Goal: Task Accomplishment & Management: Manage account settings

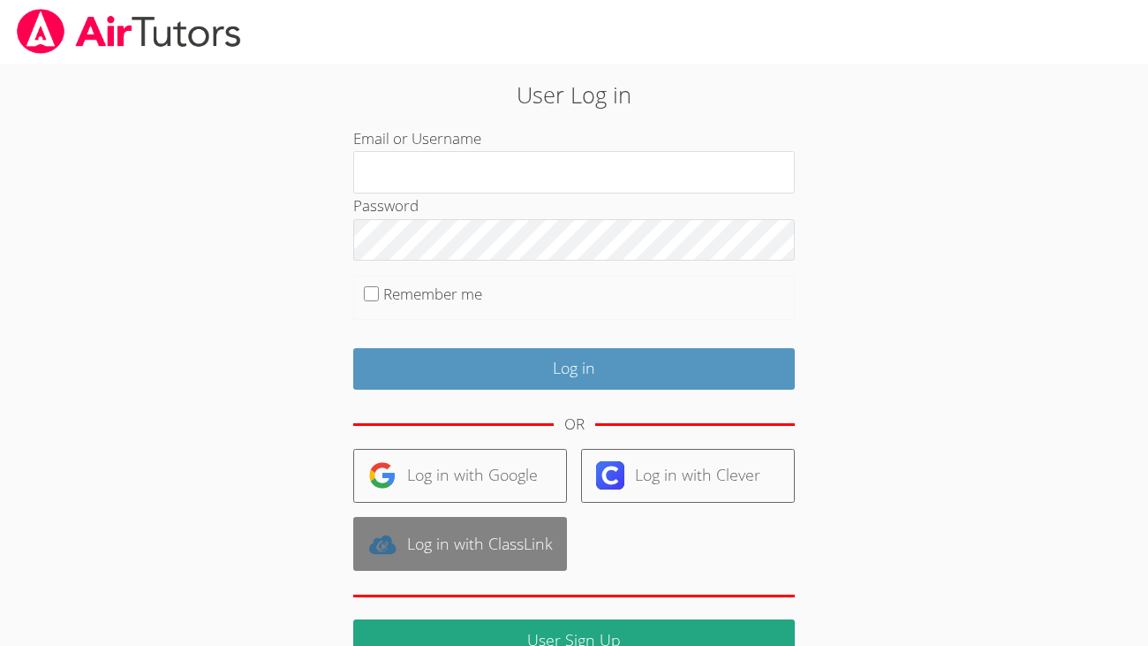
scroll to position [66, 0]
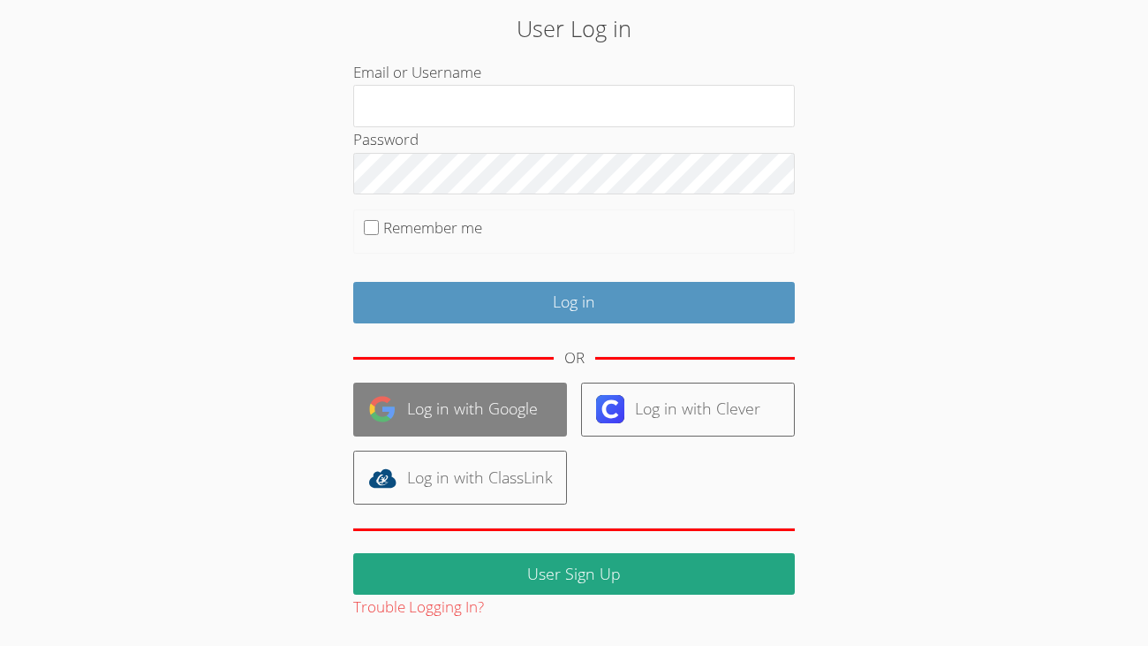
click at [497, 410] on link "Log in with Google" at bounding box center [460, 409] width 214 height 54
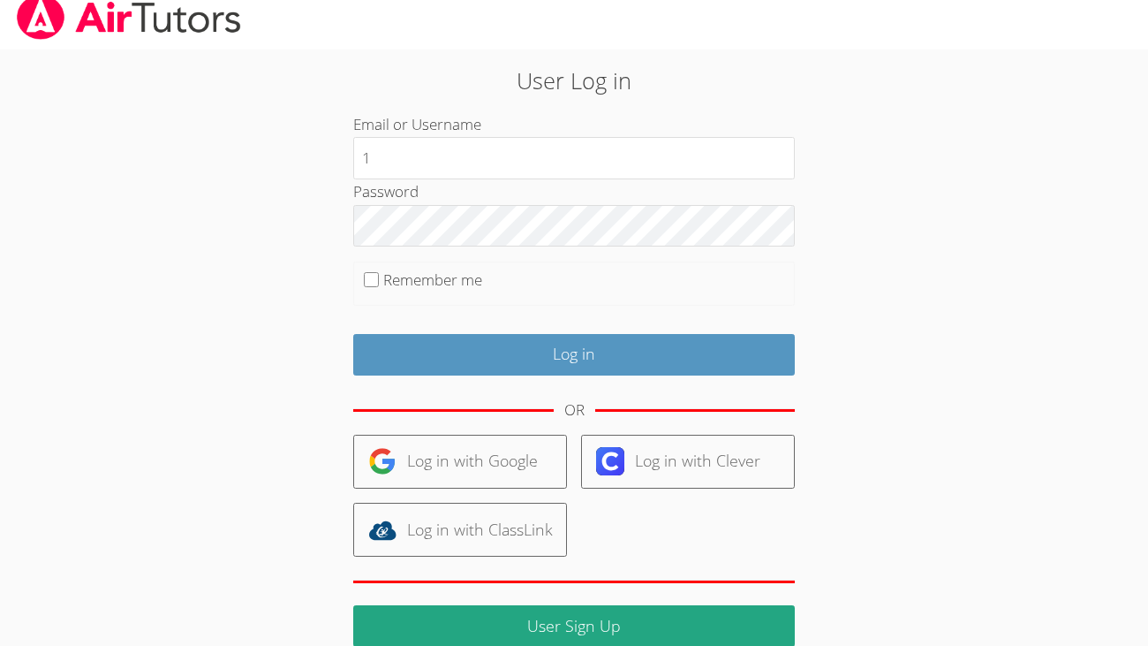
scroll to position [10, 0]
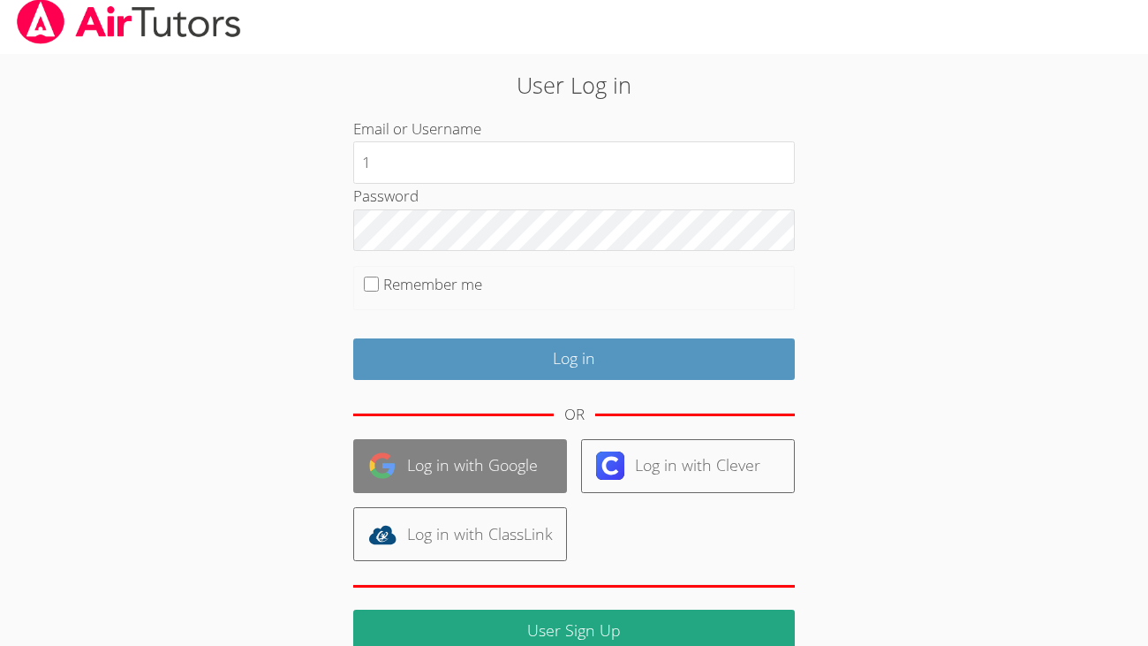
type input "1"
